Goal: Task Accomplishment & Management: Use online tool/utility

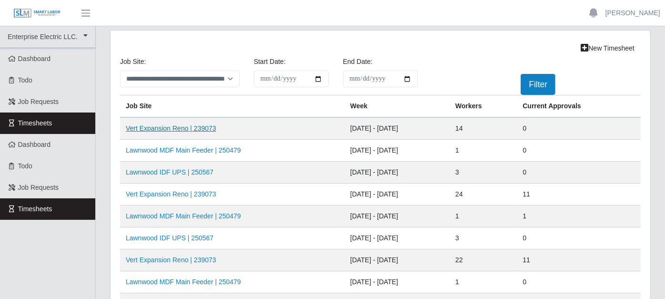
click at [167, 128] on link "Vert Expansion Reno | 239073" at bounding box center [171, 128] width 91 height 8
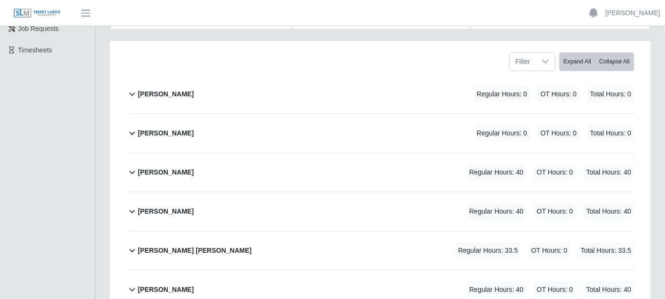
scroll to position [212, 0]
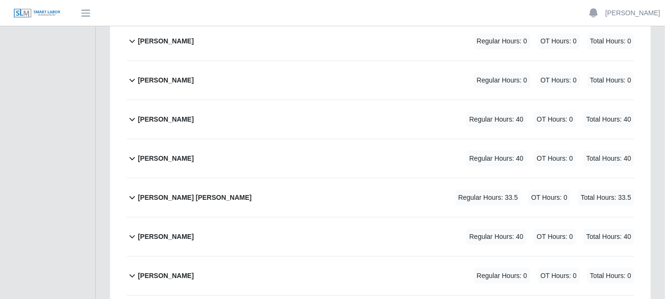
click at [132, 192] on icon at bounding box center [132, 197] width 11 height 11
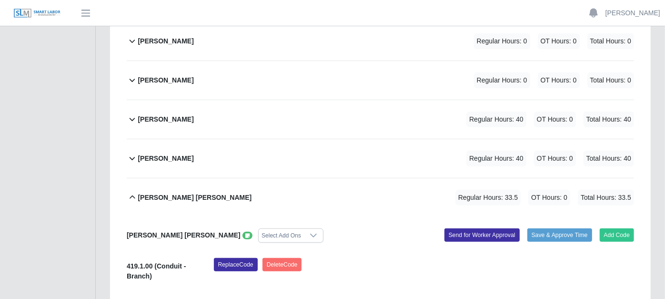
scroll to position [264, 0]
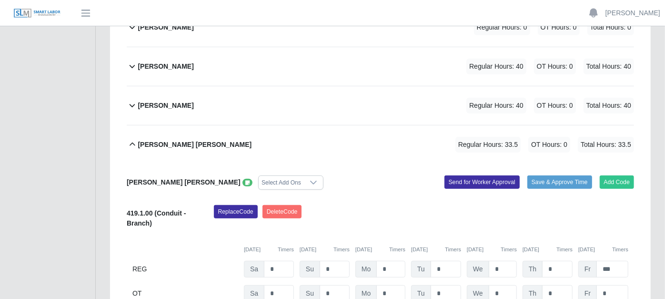
click at [131, 139] on icon at bounding box center [132, 144] width 11 height 11
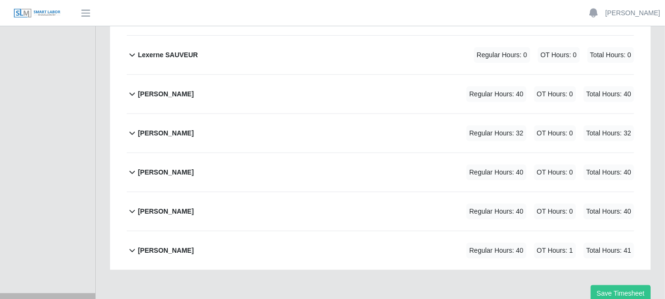
scroll to position [526, 0]
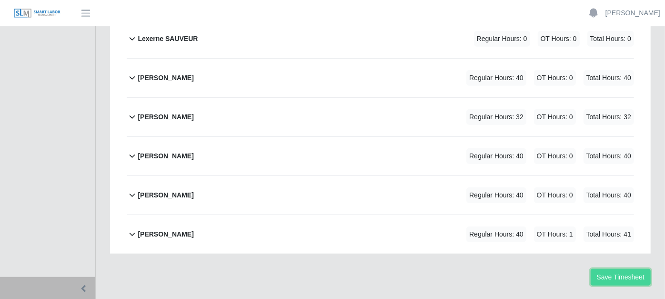
click at [626, 269] on button "Save Timesheet" at bounding box center [621, 277] width 60 height 17
